Goal: Navigation & Orientation: Find specific page/section

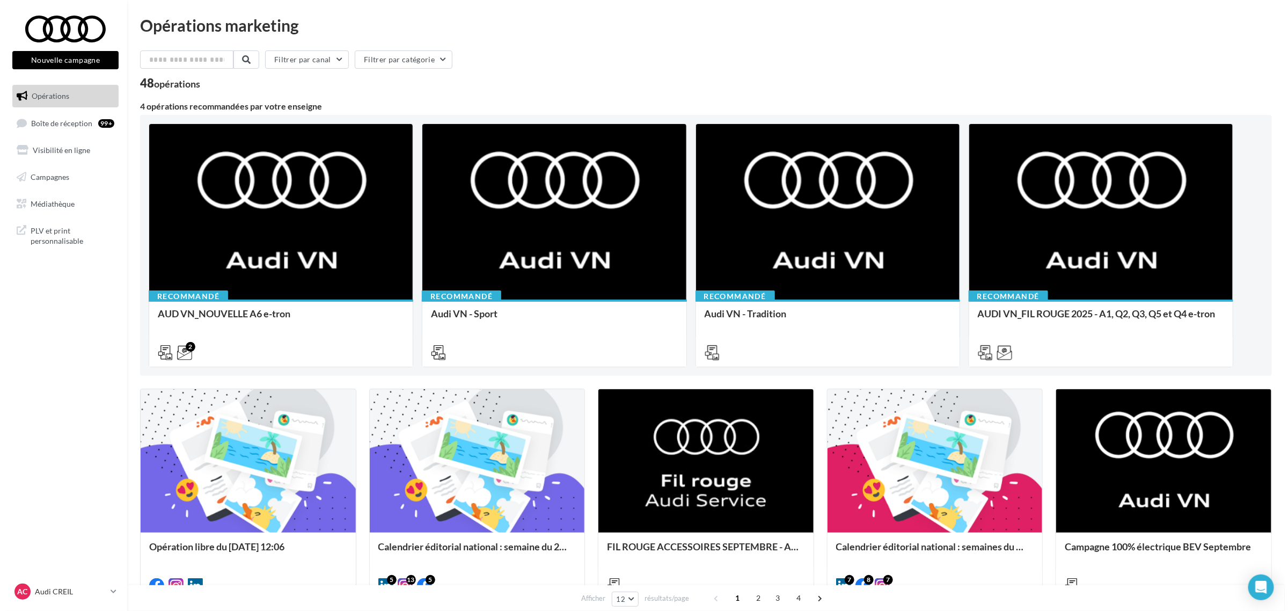
scroll to position [67, 0]
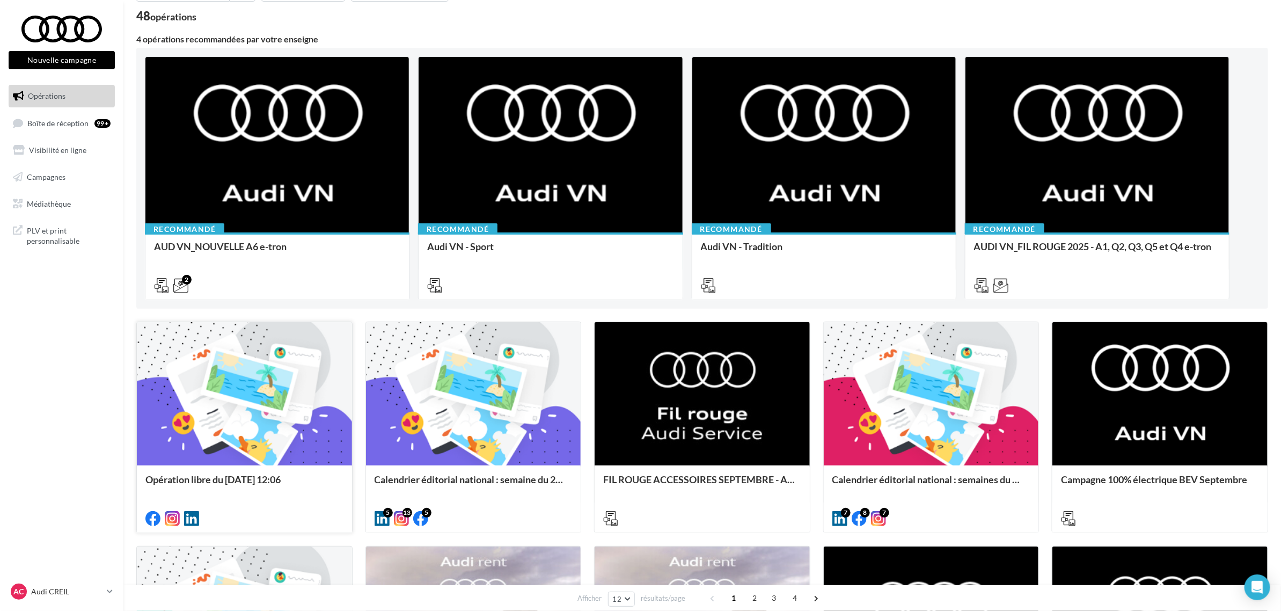
click at [258, 405] on div at bounding box center [244, 394] width 215 height 144
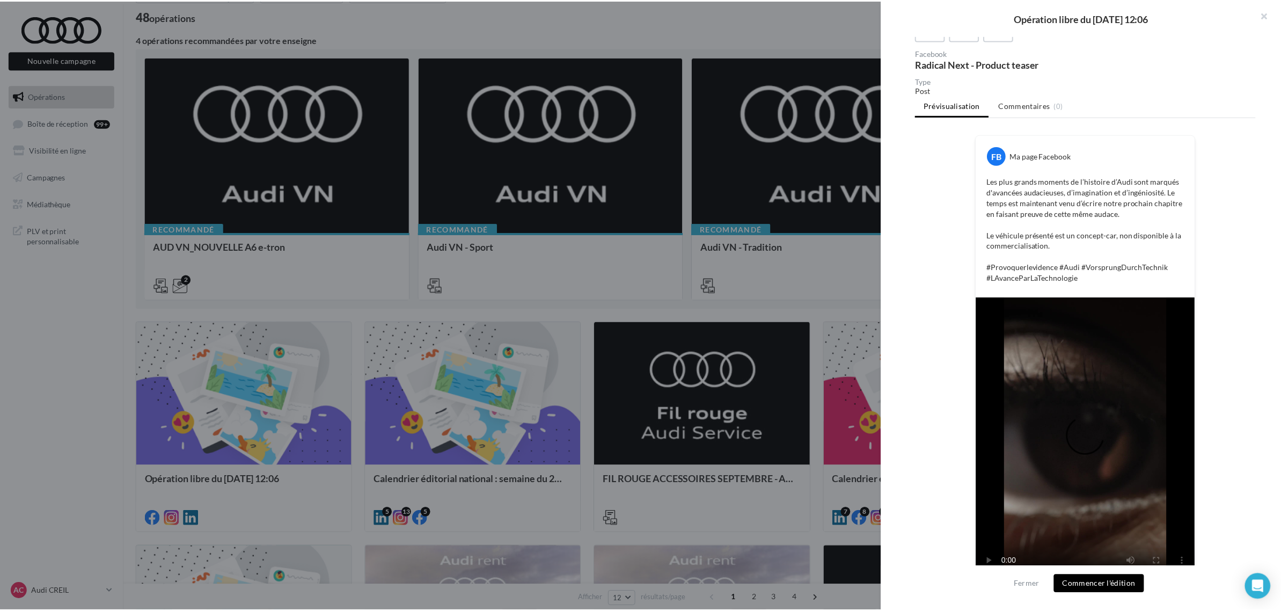
scroll to position [113, 0]
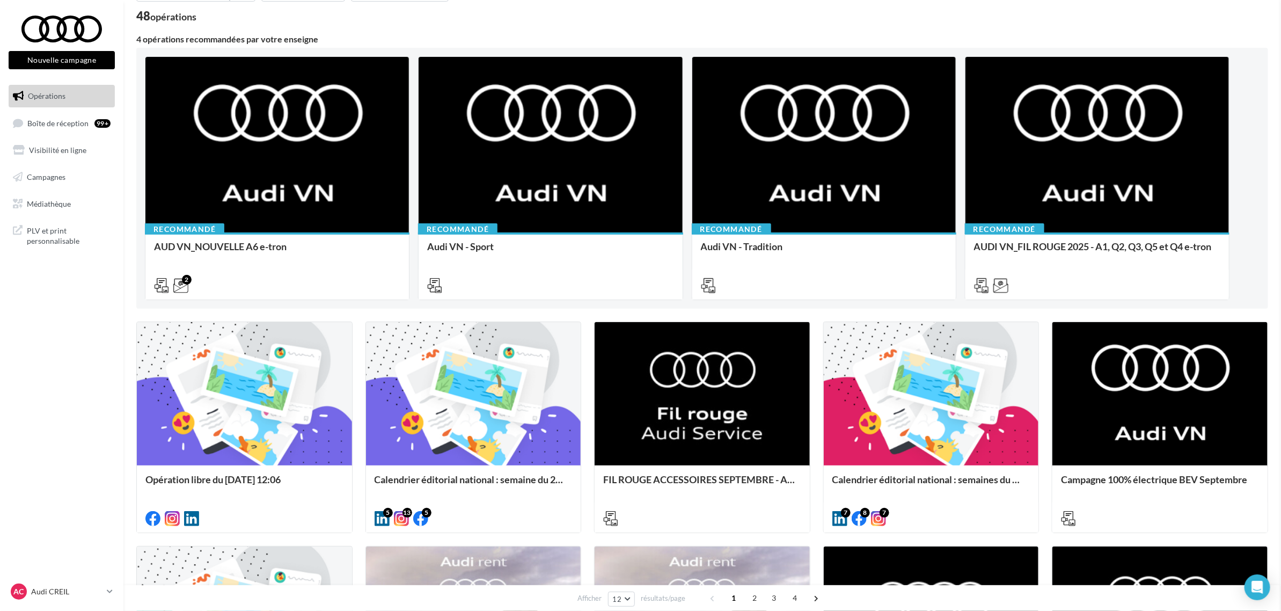
click at [55, 201] on span "Médiathèque" at bounding box center [49, 202] width 44 height 9
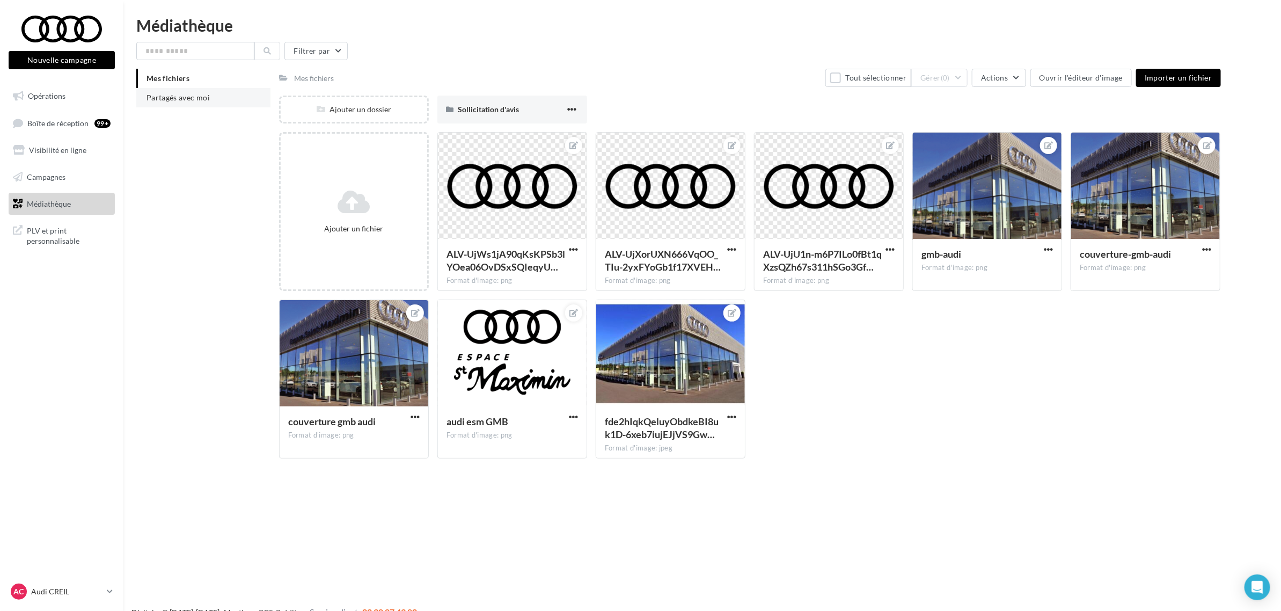
click at [204, 102] on li "Partagés avec moi" at bounding box center [203, 97] width 134 height 19
